Goal: Navigation & Orientation: Find specific page/section

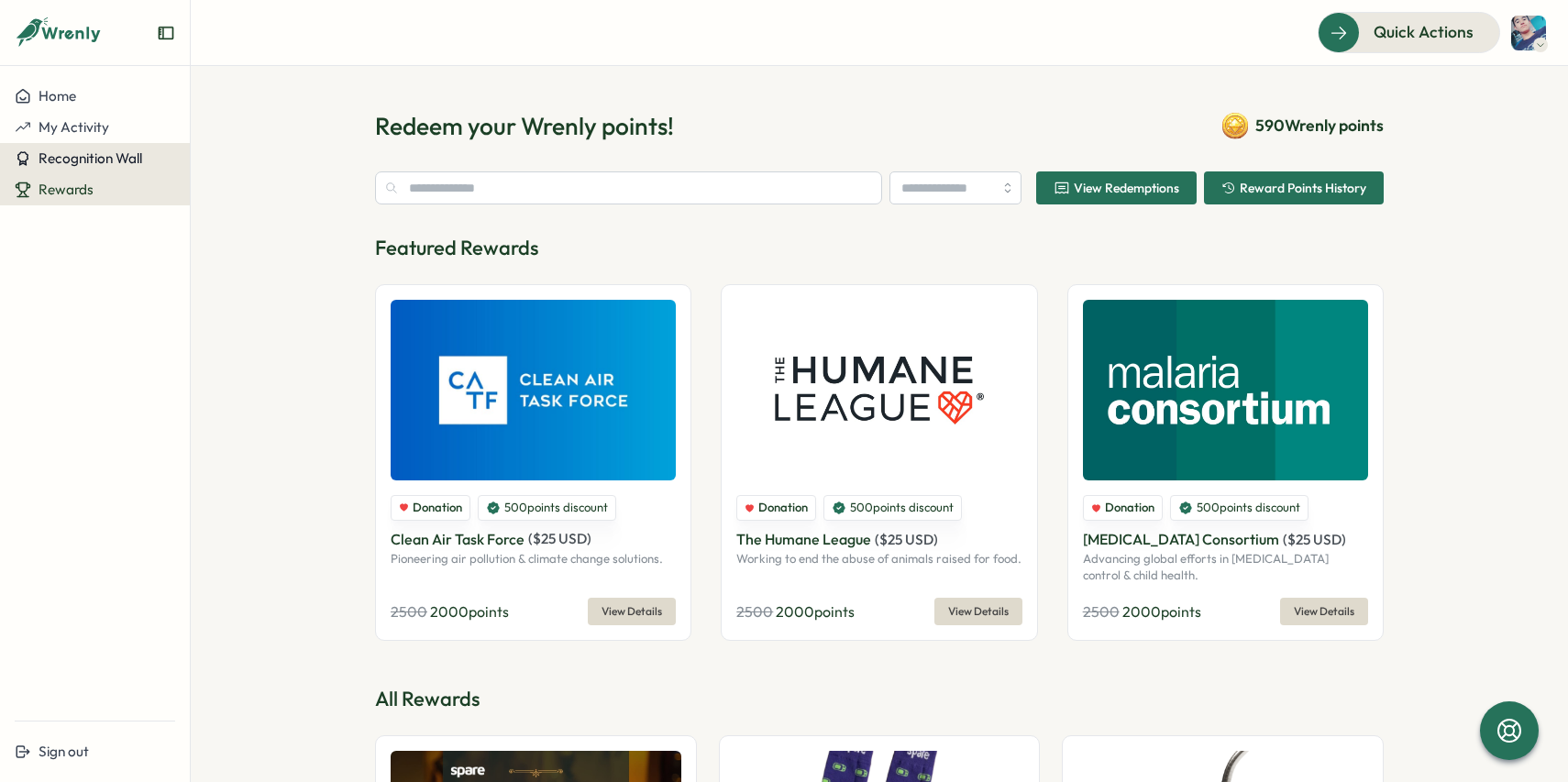
click at [103, 155] on span "Recognition Wall" at bounding box center [90, 158] width 103 height 17
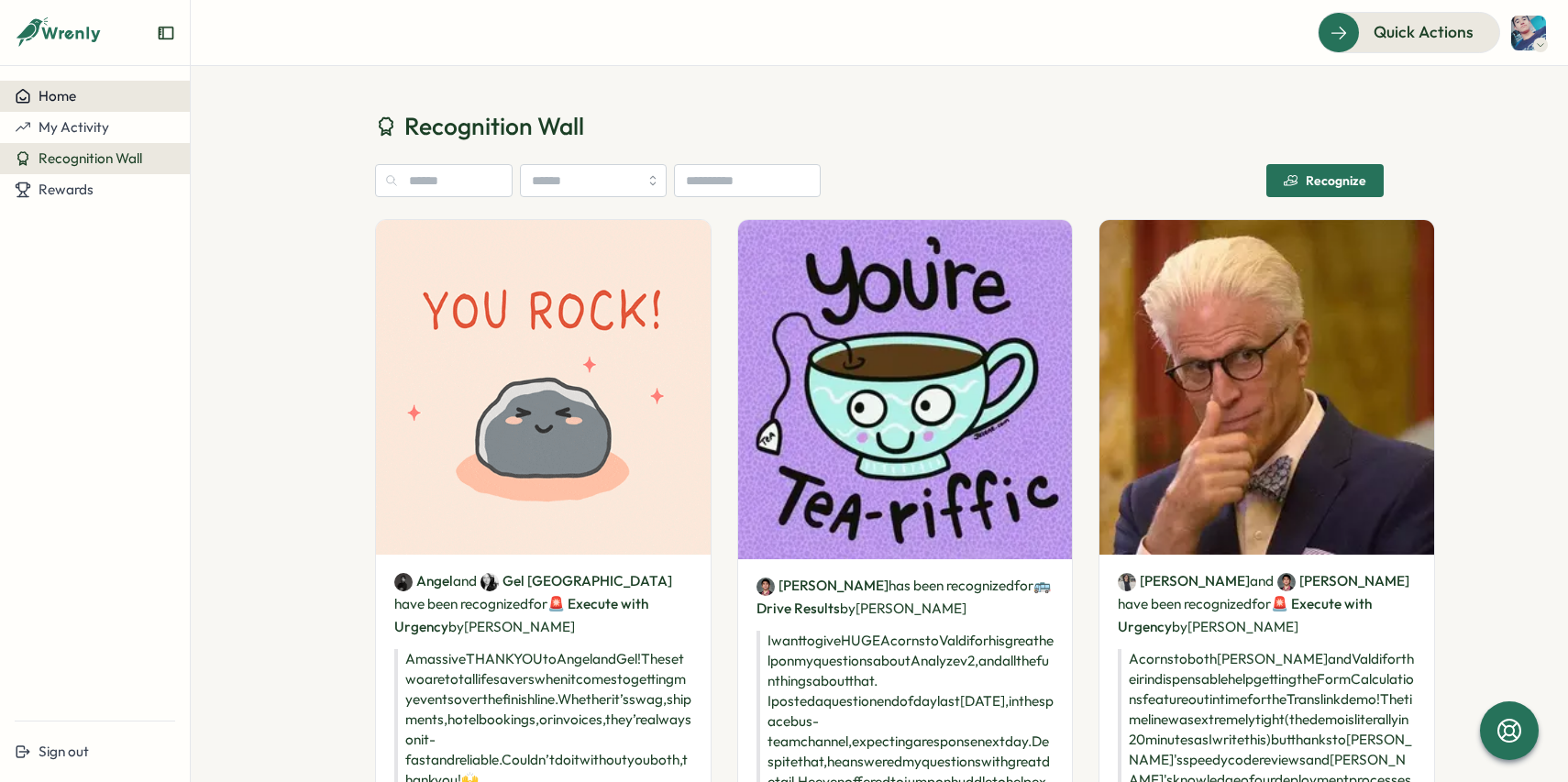
click at [89, 97] on div "Home" at bounding box center [95, 96] width 160 height 16
